Goal: Task Accomplishment & Management: Manage account settings

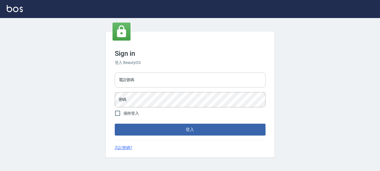
click at [140, 77] on input "電話號碼" at bounding box center [190, 79] width 151 height 15
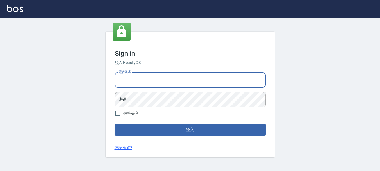
type input "0936954811"
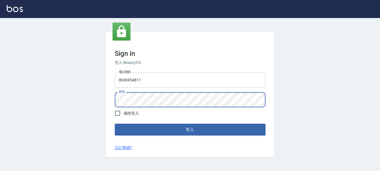
click at [115, 123] on button "登入" at bounding box center [190, 129] width 151 height 12
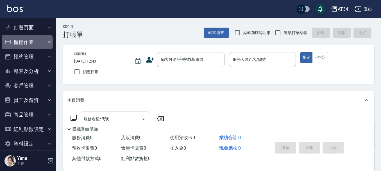
click at [27, 42] on button "櫃檯作業" at bounding box center [28, 42] width 52 height 15
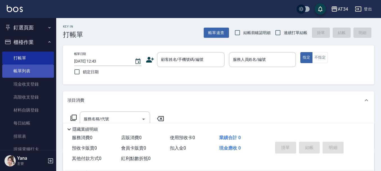
click at [25, 67] on link "帳單列表" at bounding box center [28, 70] width 52 height 13
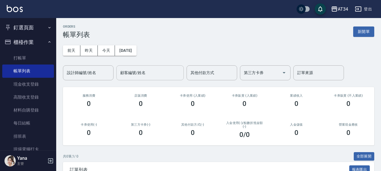
click at [136, 77] on input "顧客編號/姓名" at bounding box center [150, 73] width 62 height 10
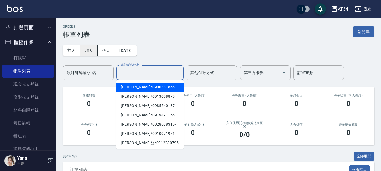
click at [87, 52] on button "昨天" at bounding box center [88, 50] width 17 height 10
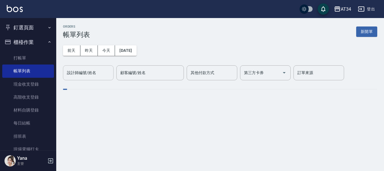
click at [86, 76] on input "設計師編號/姓名" at bounding box center [89, 73] width 46 height 10
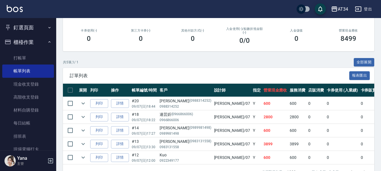
scroll to position [114, 0]
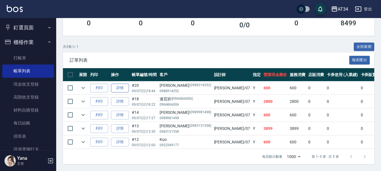
type input "Mei-07"
click at [121, 83] on link "詳情" at bounding box center [120, 87] width 18 height 9
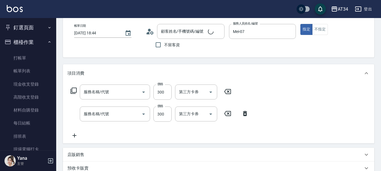
type input "[DATE] 18:44"
type input "Mei-07"
type input "60"
type input "剪髮(401)"
type input "洗髮(201)"
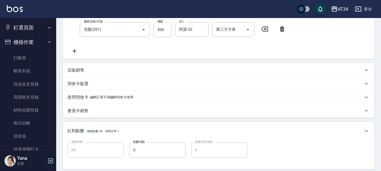
type input "[PERSON_NAME]/0988314252/0988314252"
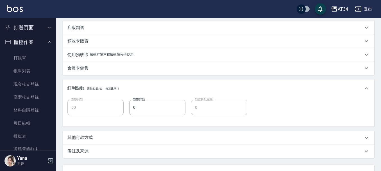
scroll to position [169, 0]
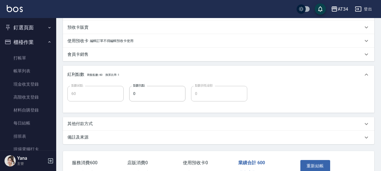
click at [87, 124] on p "其他付款方式" at bounding box center [79, 124] width 25 height 6
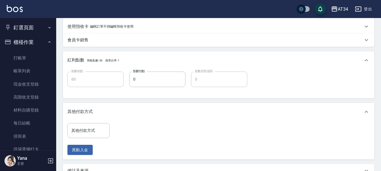
scroll to position [197, 0]
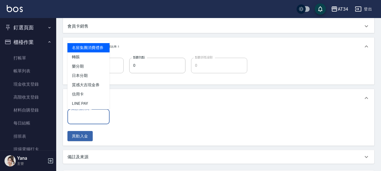
click at [86, 116] on div "其他付款方式 其他付款方式" at bounding box center [88, 116] width 42 height 15
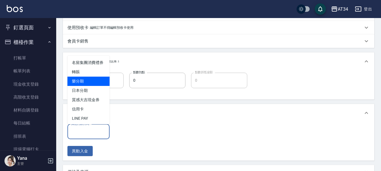
scroll to position [169, 0]
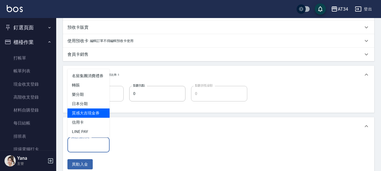
click at [89, 124] on ul "名留集團消費禮券 轉賬 樂分期 日本分期 質感大吉現金券 信用卡 LINE PAY" at bounding box center [88, 103] width 42 height 68
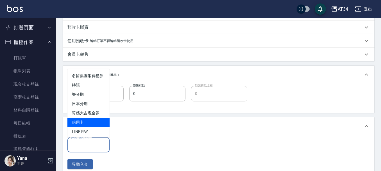
click at [89, 124] on span "信用卡" at bounding box center [88, 122] width 42 height 9
type input "信用卡"
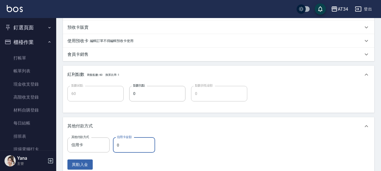
type input "6"
type input "50"
type input "600"
type input "0"
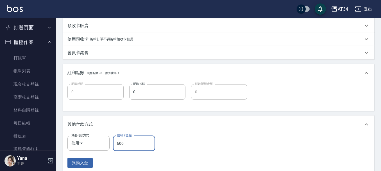
scroll to position [250, 0]
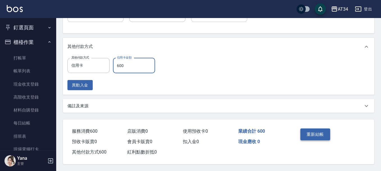
type input "600"
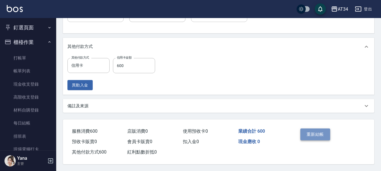
click at [326, 133] on button "重新結帳" at bounding box center [316, 134] width 30 height 12
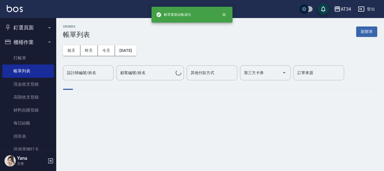
click at [33, 44] on button "櫃檯作業" at bounding box center [28, 42] width 52 height 15
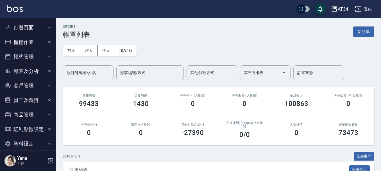
click at [30, 44] on button "櫃檯作業" at bounding box center [28, 42] width 52 height 15
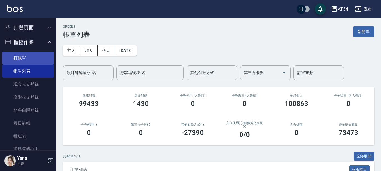
click at [23, 61] on link "打帳單" at bounding box center [28, 57] width 52 height 13
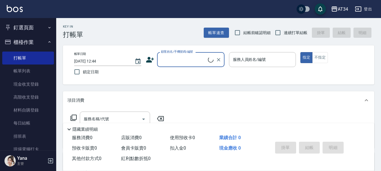
click at [180, 62] on input "顧客姓名/手機號碼/編號" at bounding box center [184, 60] width 48 height 10
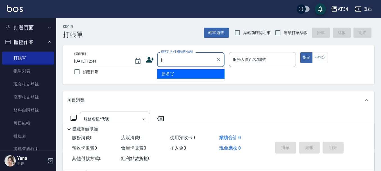
type input "j"
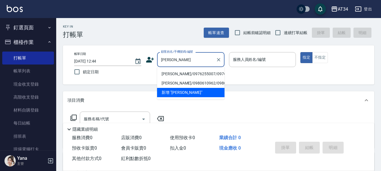
click at [167, 74] on li "[PERSON_NAME]/0976255007/0976255007" at bounding box center [190, 73] width 67 height 9
type input "[PERSON_NAME]/0976255007/0976255007"
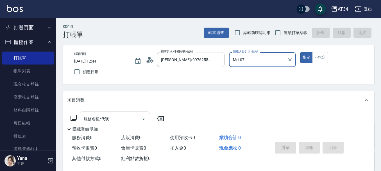
type input "Mei-07"
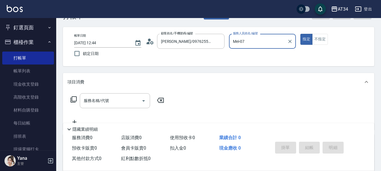
scroll to position [28, 0]
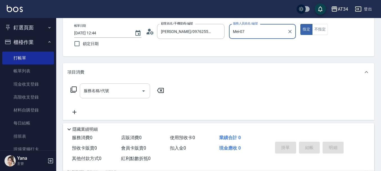
click at [112, 91] on input "服務名稱/代號" at bounding box center [110, 91] width 57 height 10
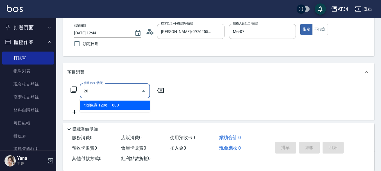
type input "201"
type input "30"
type input "洗髮(201)"
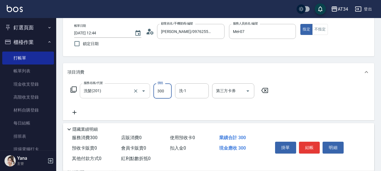
type input "3"
type input "0"
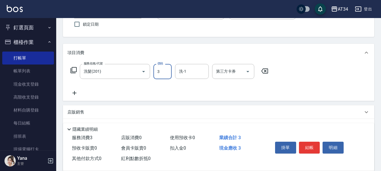
scroll to position [56, 0]
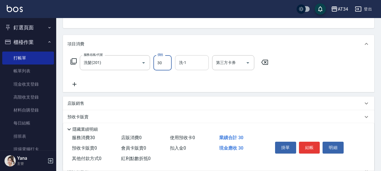
type input "300"
type input "30"
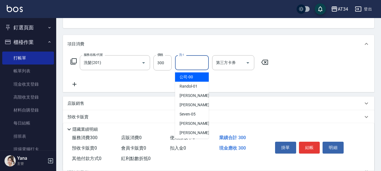
click at [181, 65] on input "洗-1" at bounding box center [192, 63] width 29 height 10
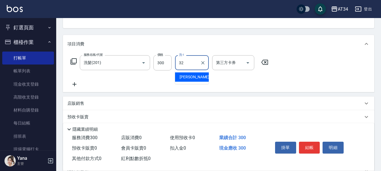
type input "阿源-32"
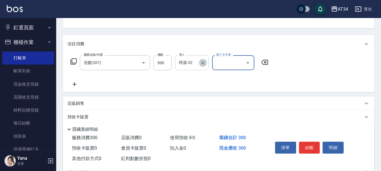
drag, startPoint x: 204, startPoint y: 62, endPoint x: 180, endPoint y: 66, distance: 25.0
click at [204, 63] on icon "Clear" at bounding box center [203, 63] width 6 height 6
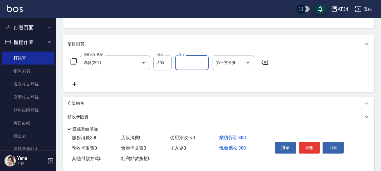
click at [186, 66] on input "洗-1" at bounding box center [192, 63] width 29 height 10
type input "張芯婭-25"
click at [72, 82] on icon at bounding box center [74, 84] width 14 height 7
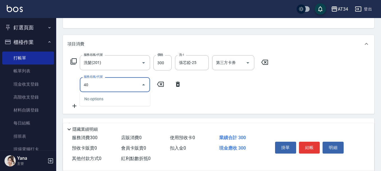
type input "401"
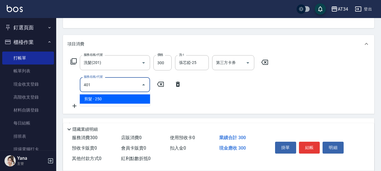
type input "50"
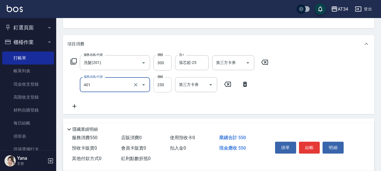
type input "剪髮(401)"
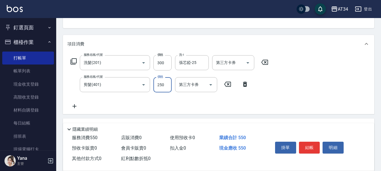
type input "30"
type input "60"
type input "300"
click at [316, 145] on button "結帳" at bounding box center [309, 147] width 21 height 12
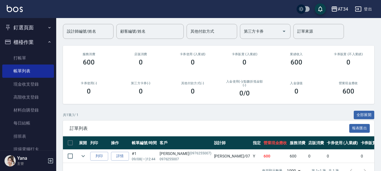
scroll to position [56, 0]
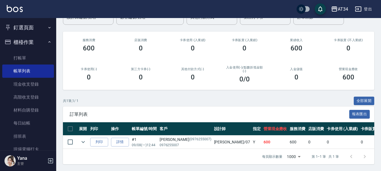
click at [126, 136] on td "詳情" at bounding box center [120, 141] width 21 height 13
click at [124, 137] on link "詳情" at bounding box center [120, 141] width 18 height 9
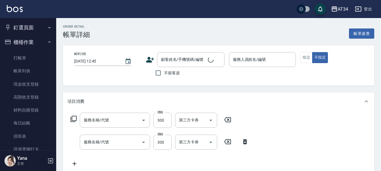
type input "[DATE] 12:44"
type input "Mei-07"
type input "60"
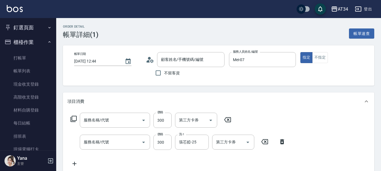
type input "剪髮(401)"
type input "洗髮(201)"
click at [106, 65] on input "[DATE] 12:44" at bounding box center [96, 61] width 45 height 9
type input "[PERSON_NAME]/0976255007/0976255007"
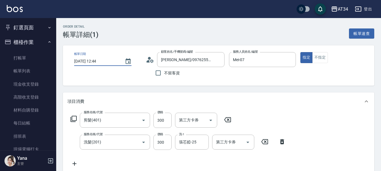
click at [94, 62] on input "[DATE] 12:44" at bounding box center [96, 61] width 45 height 9
click at [130, 62] on icon "Choose date, selected date is 2025-09-08" at bounding box center [128, 61] width 7 height 7
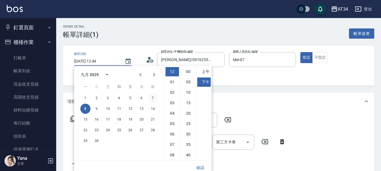
click at [152, 100] on button "7" at bounding box center [153, 98] width 10 height 10
type input "[DATE] 12:44"
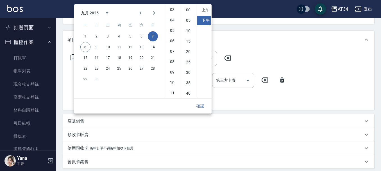
scroll to position [84, 0]
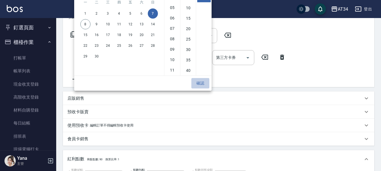
click at [203, 86] on button "確認" at bounding box center [200, 83] width 18 height 10
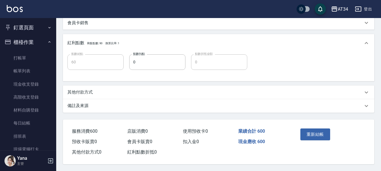
scroll to position [203, 0]
click at [309, 130] on button "重新結帳" at bounding box center [316, 134] width 30 height 12
